Goal: Task Accomplishment & Management: Use online tool/utility

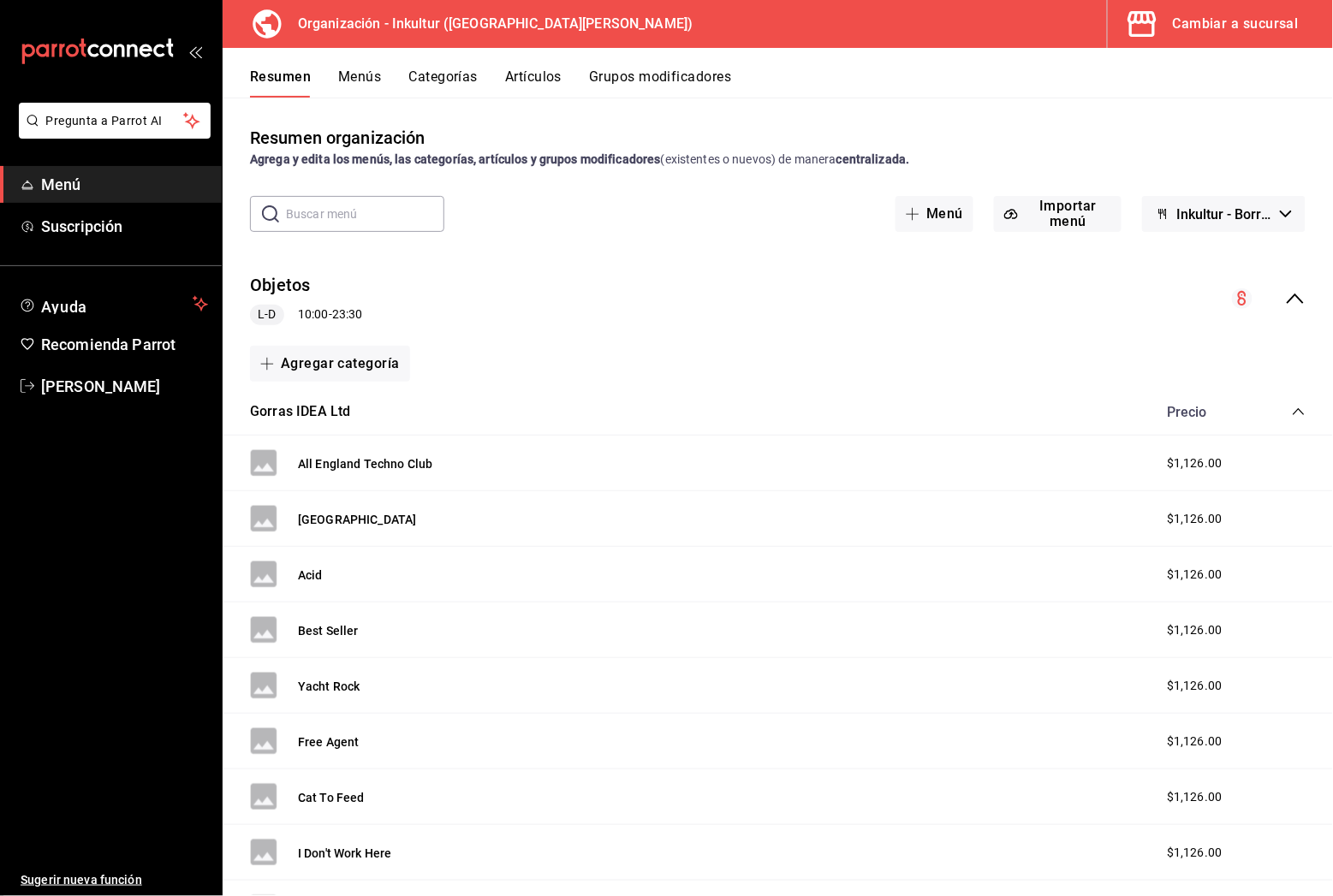
click at [1242, 13] on div "Cambiar a sucursal" at bounding box center [1236, 23] width 125 height 24
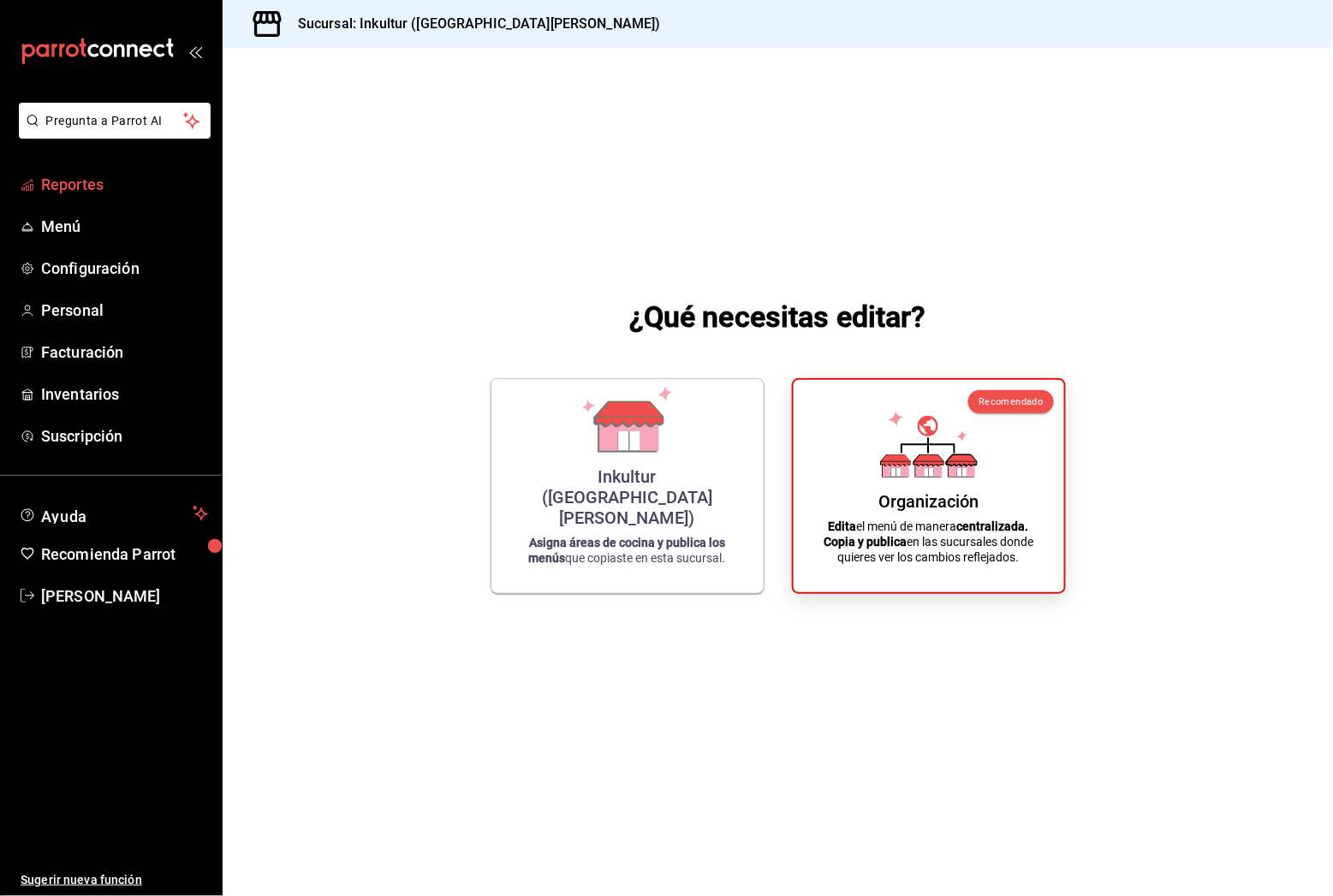
click at [87, 186] on span "Reportes" at bounding box center [124, 184] width 167 height 23
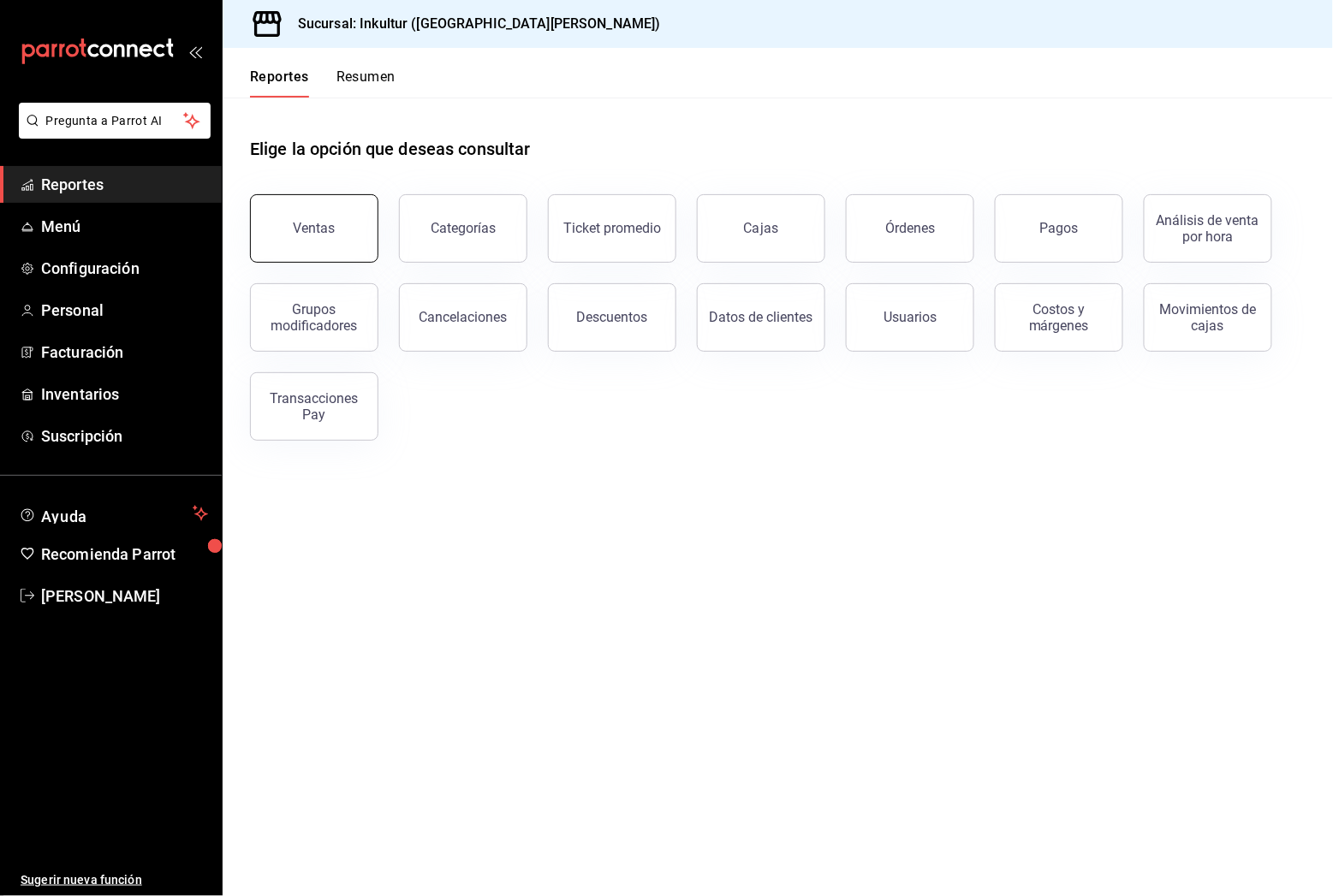
click at [329, 231] on div "Ventas" at bounding box center [313, 228] width 41 height 16
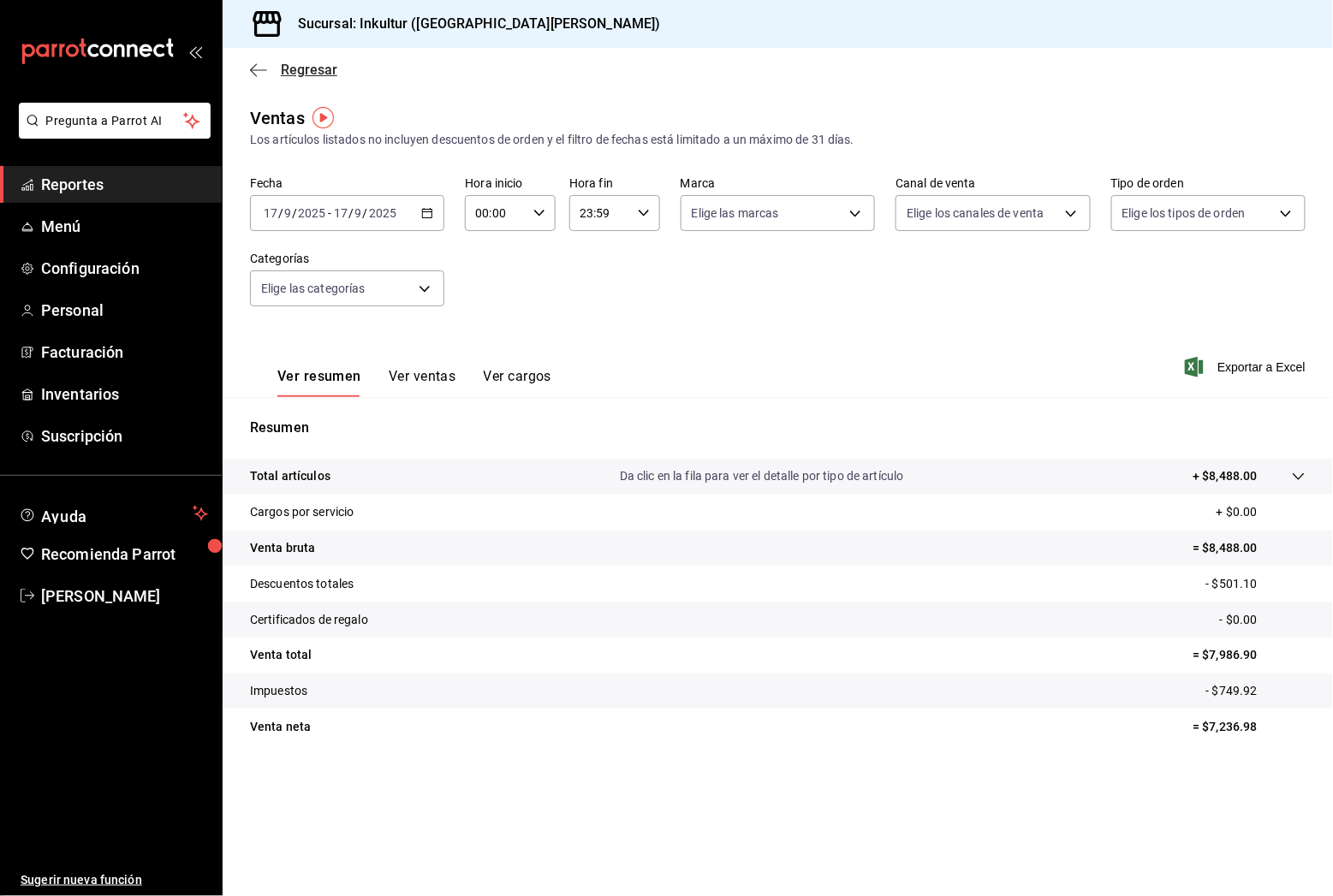
click at [256, 75] on icon "button" at bounding box center [253, 69] width 7 height 13
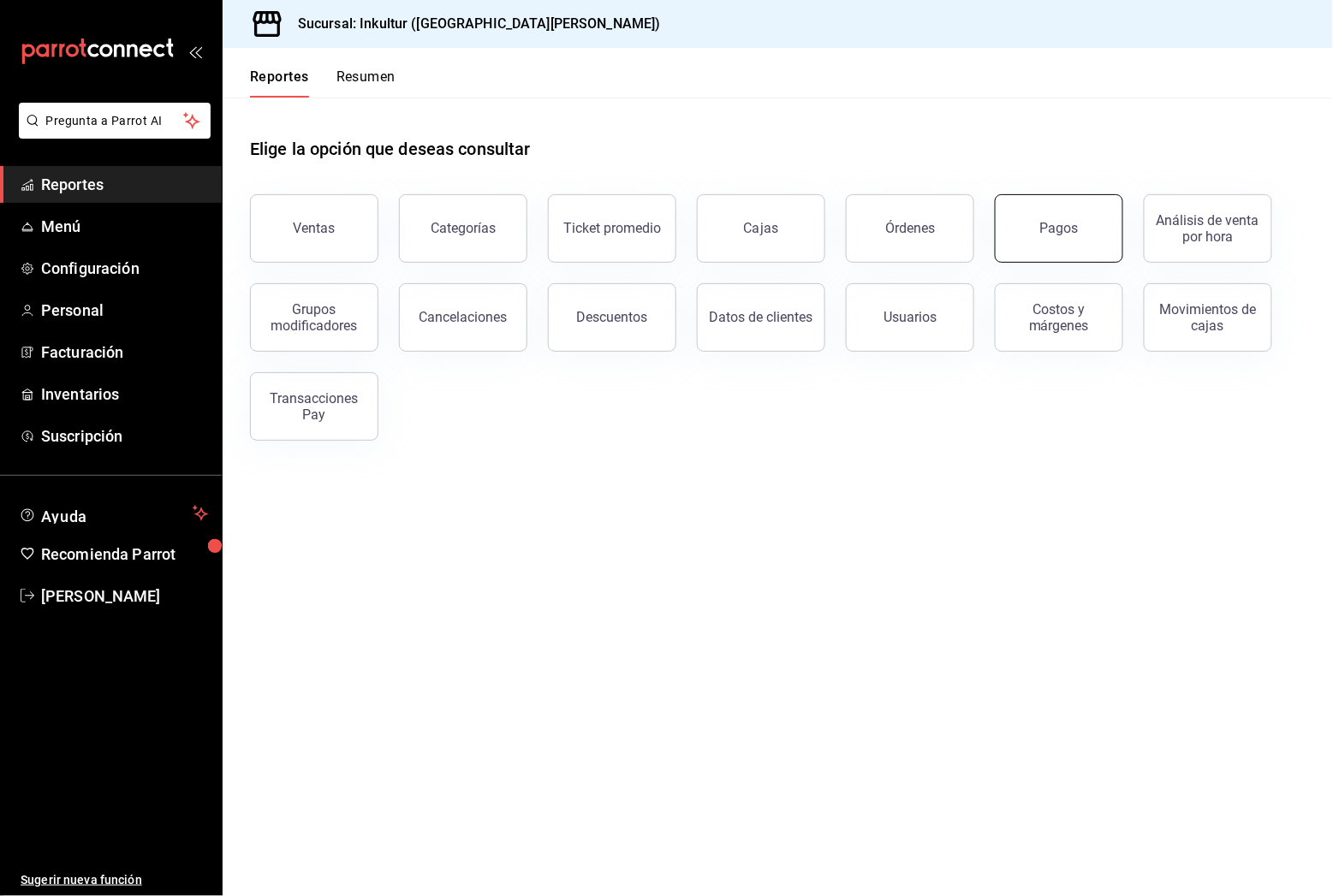
click at [1075, 231] on button "Pagos" at bounding box center [1058, 228] width 128 height 68
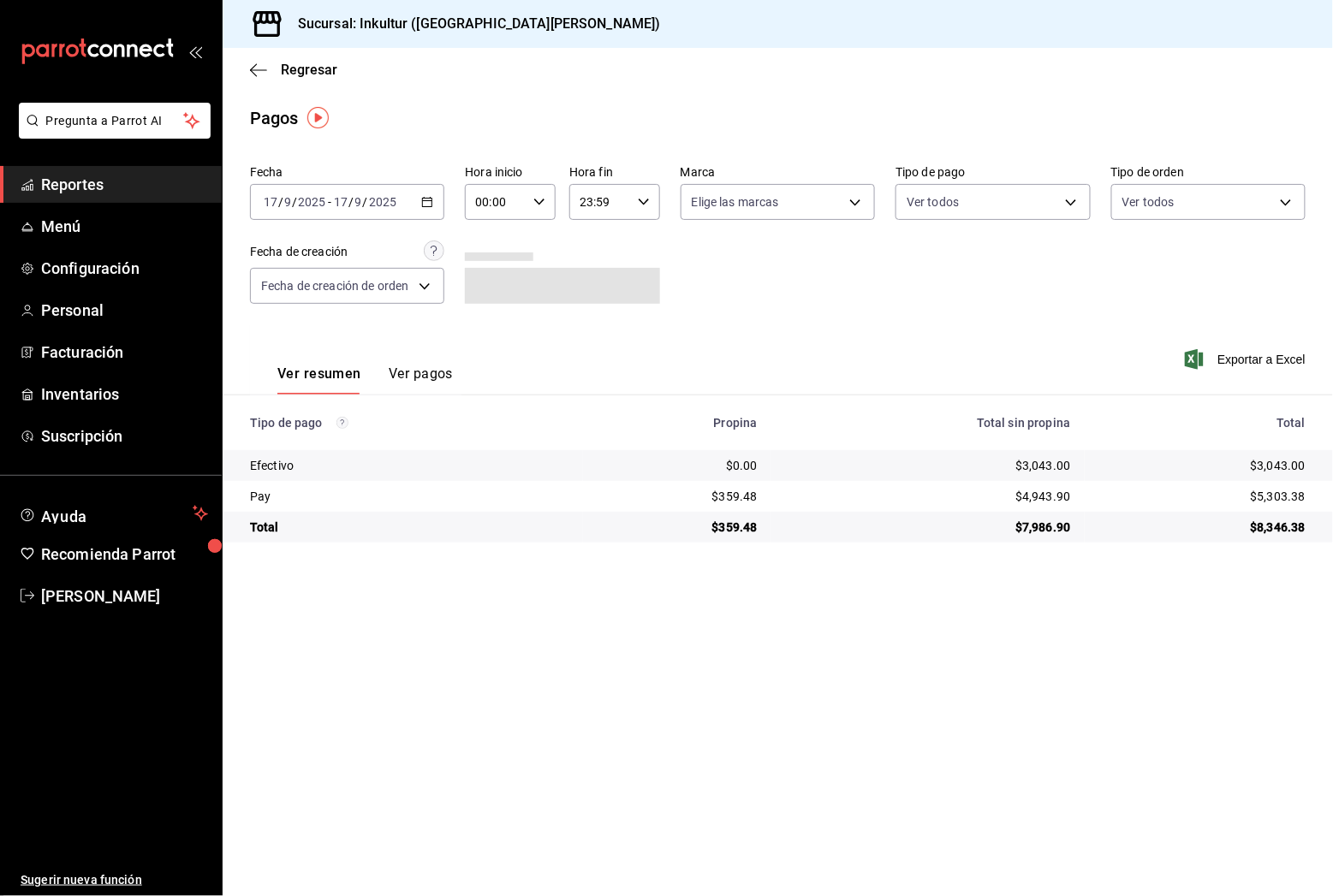
click at [426, 369] on button "Ver pagos" at bounding box center [421, 380] width 65 height 29
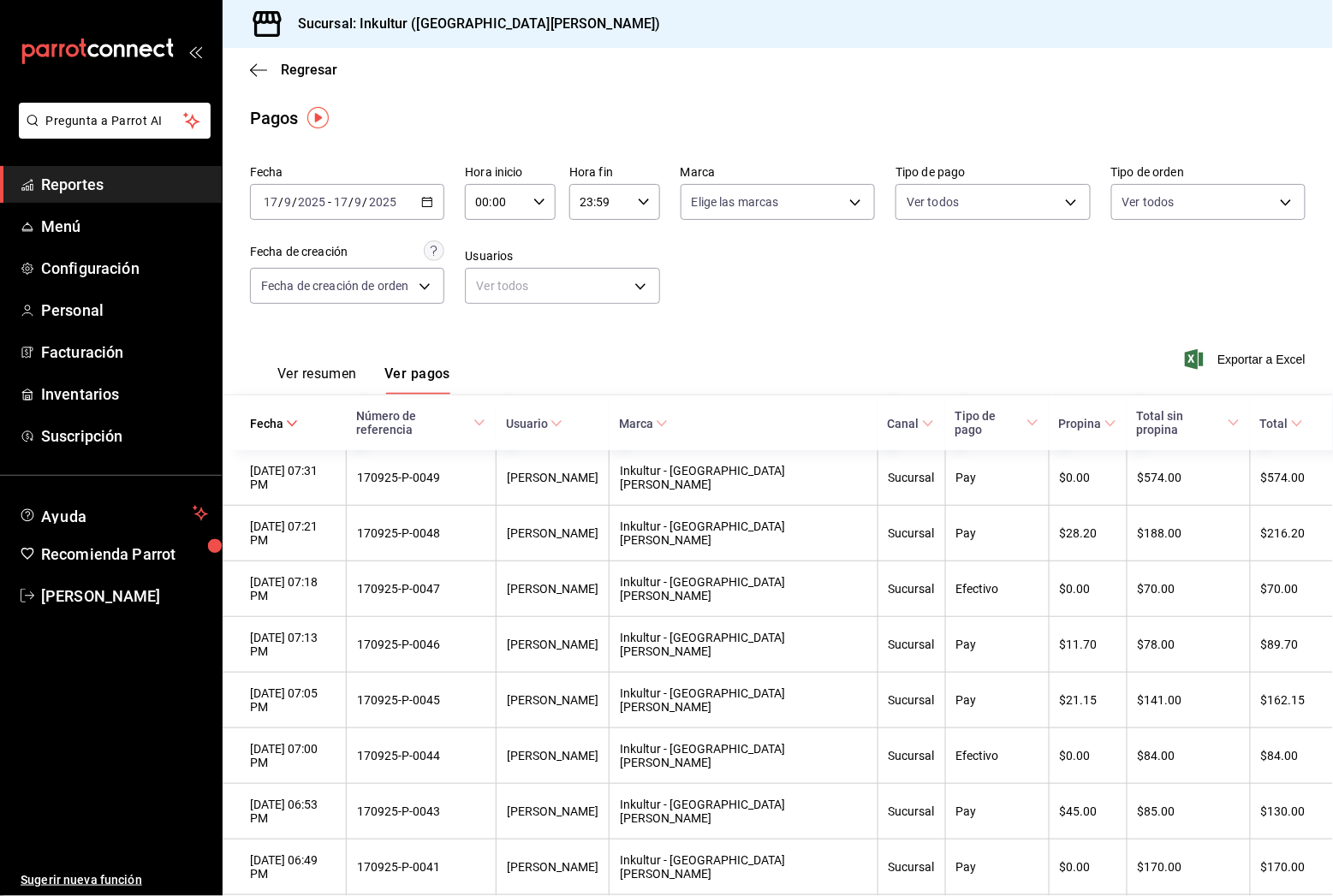
click at [775, 107] on div "Pagos" at bounding box center [777, 118] width 1110 height 26
click at [772, 101] on main "Regresar Pagos Fecha [DATE] [DATE] - [DATE] [DATE] Hora inicio 00:00 Hora inici…" at bounding box center [777, 819] width 1110 height 1542
drag, startPoint x: 909, startPoint y: 88, endPoint x: 897, endPoint y: 88, distance: 12.0
click at [906, 88] on div "Regresar" at bounding box center [777, 69] width 1110 height 43
click at [901, 80] on div "Regresar" at bounding box center [777, 69] width 1110 height 43
